Goal: Find specific page/section: Find specific page/section

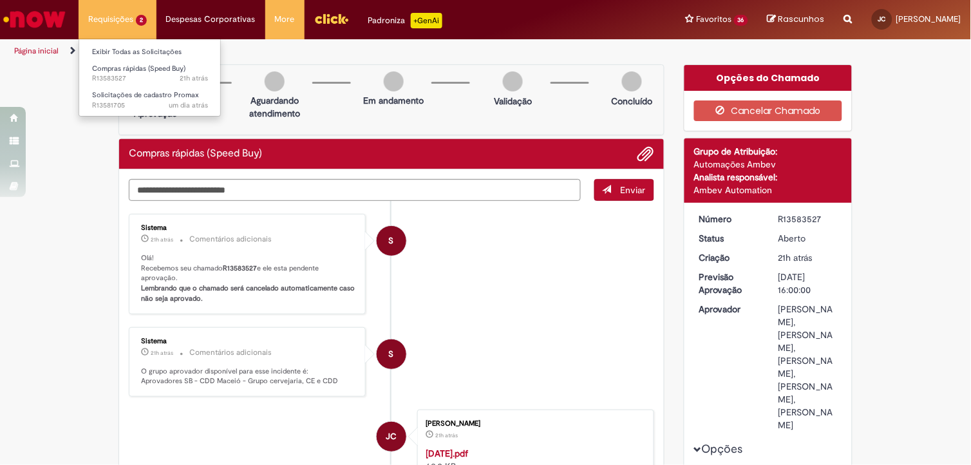
scroll to position [71, 0]
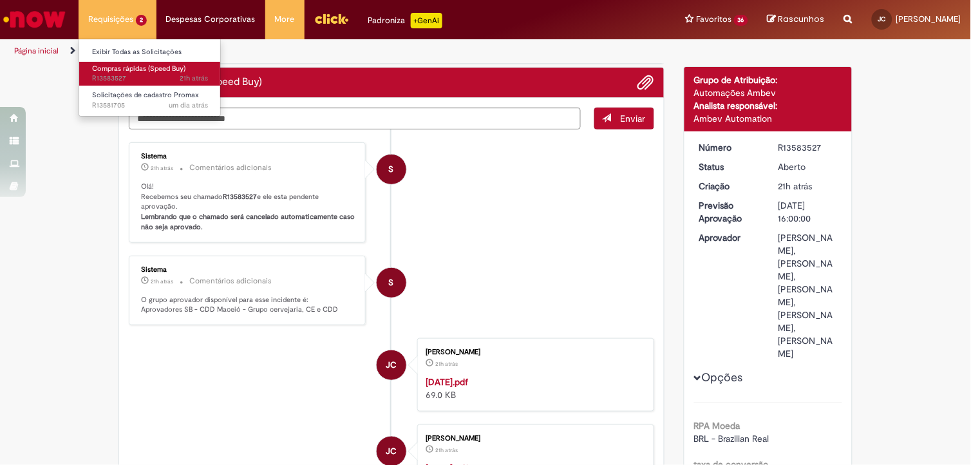
click at [139, 73] on link "Compras rápidas (Speed Buy) 21h atrás 21 horas atrás R13583527" at bounding box center [150, 74] width 142 height 24
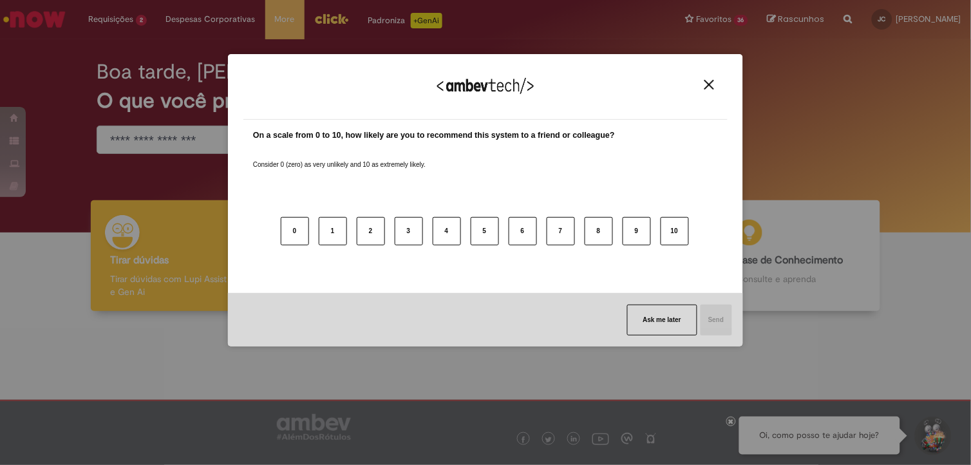
click at [703, 84] on button "Close" at bounding box center [709, 84] width 17 height 11
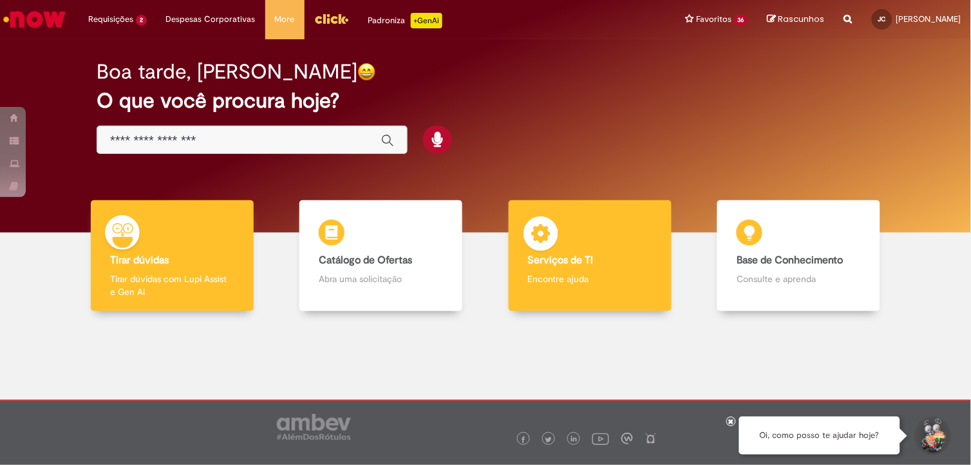
click at [538, 268] on div "Serviços de TI Serviços de TI Encontre ajuda" at bounding box center [590, 255] width 163 height 111
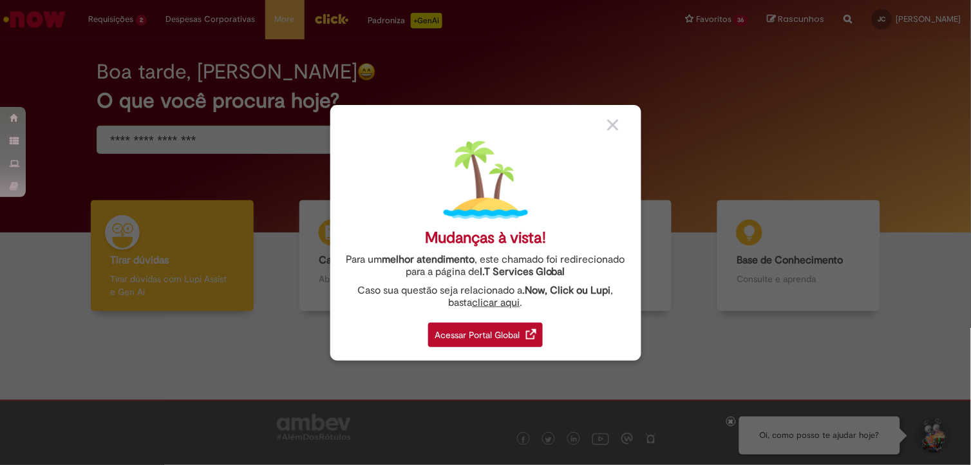
click at [480, 330] on div "Acessar Portal Global" at bounding box center [485, 335] width 115 height 24
